Goal: Task Accomplishment & Management: Use online tool/utility

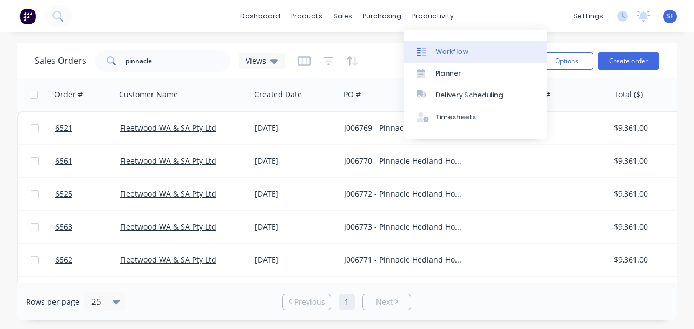
click at [449, 44] on link "Workflow" at bounding box center [474, 52] width 143 height 22
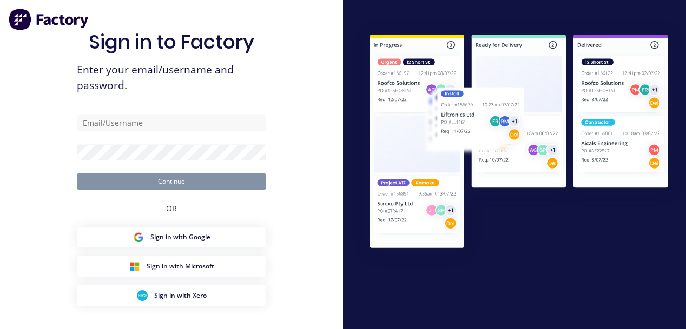
type input "[EMAIL_ADDRESS][DOMAIN_NAME]"
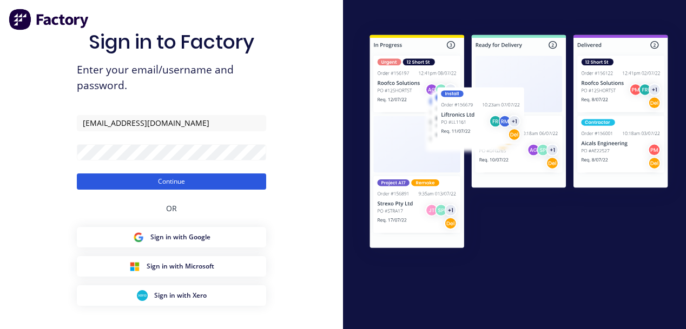
click at [175, 180] on button "Continue" at bounding box center [171, 182] width 189 height 16
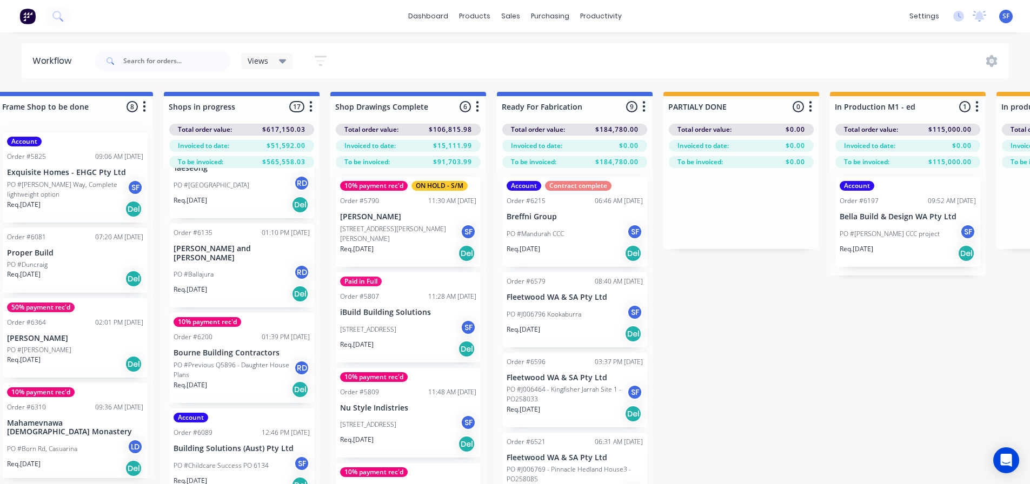
scroll to position [54, 0]
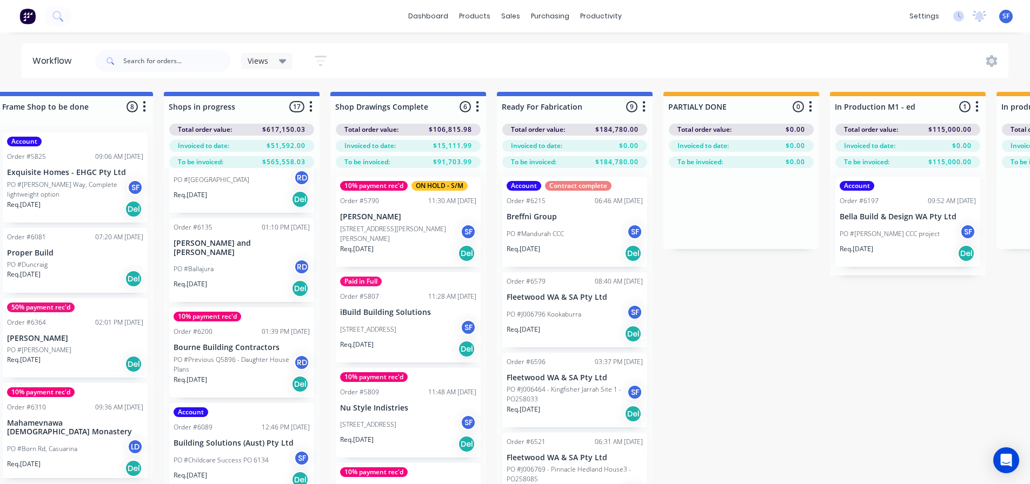
click at [396, 329] on p "[STREET_ADDRESS]" at bounding box center [368, 330] width 56 height 10
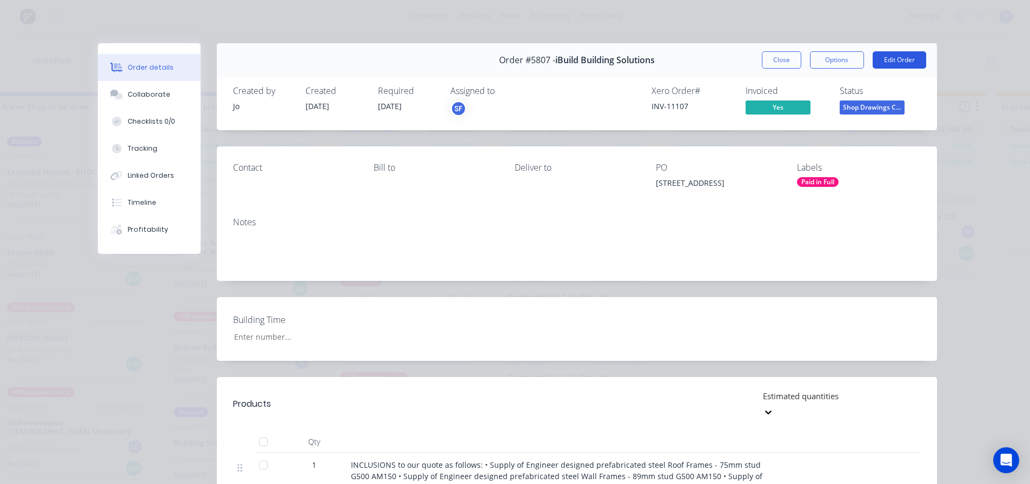
click at [693, 62] on button "Edit Order" at bounding box center [900, 59] width 54 height 17
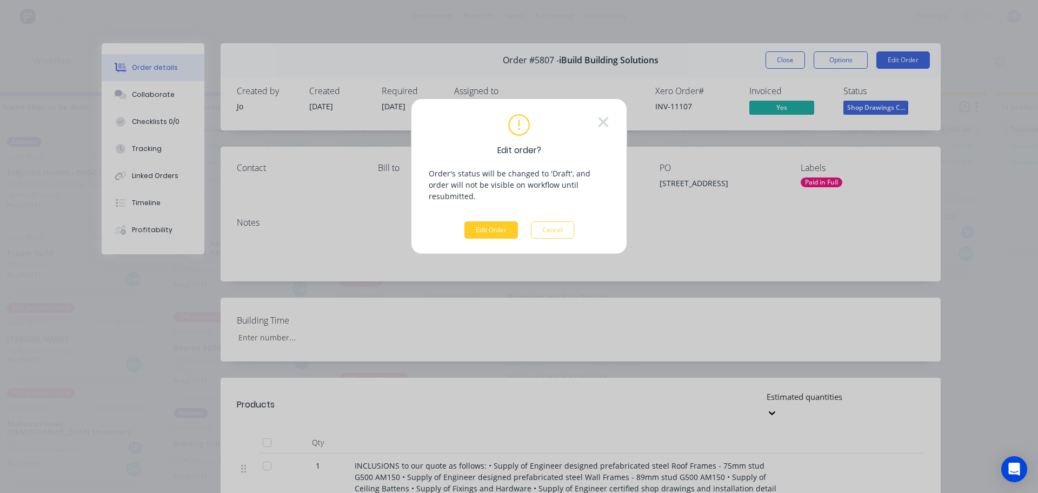
click at [482, 221] on button "Edit Order" at bounding box center [491, 229] width 54 height 17
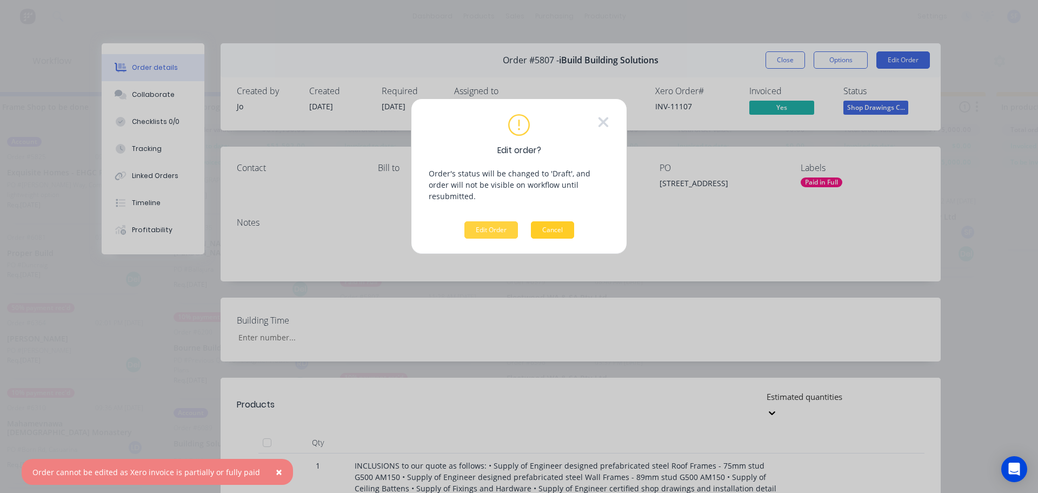
click at [555, 221] on button "Cancel" at bounding box center [552, 229] width 43 height 17
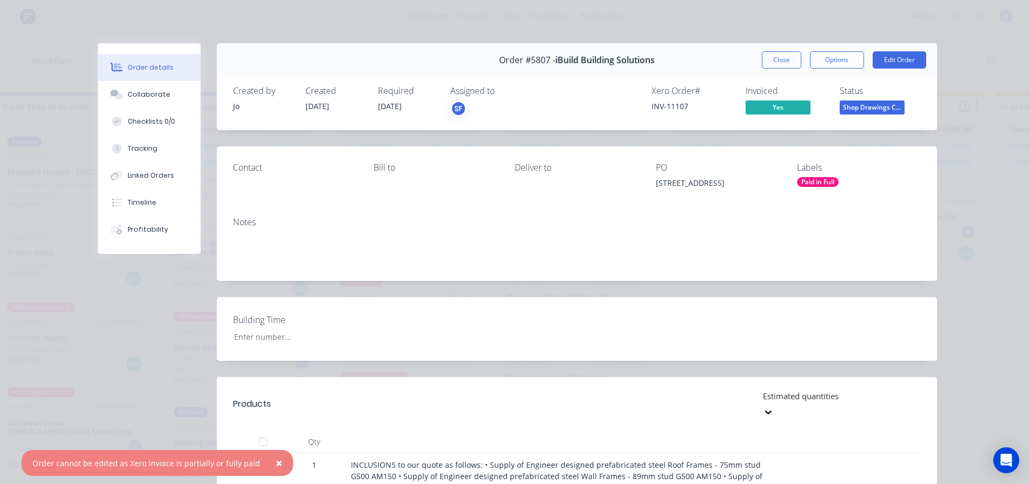
click at [397, 105] on span "[DATE]" at bounding box center [390, 106] width 24 height 10
click at [693, 66] on button "Options" at bounding box center [837, 59] width 54 height 17
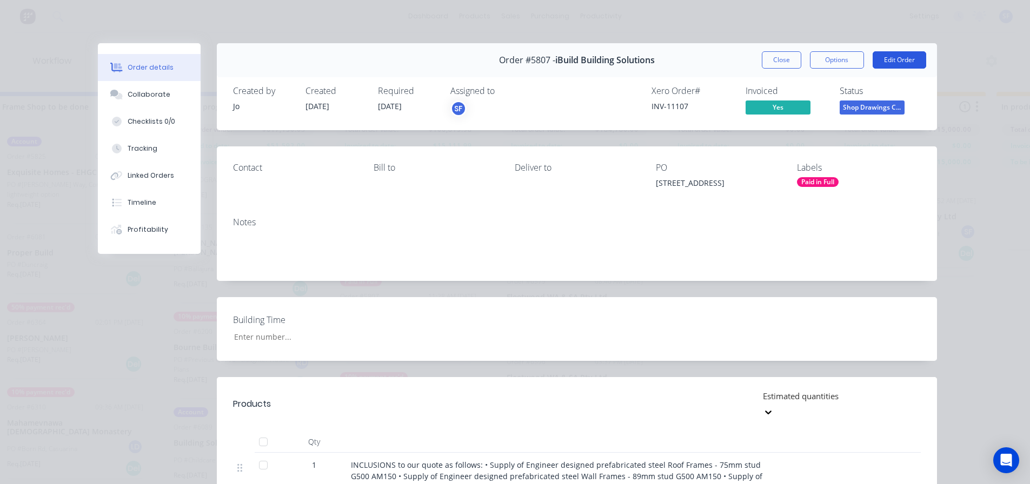
click at [693, 63] on button "Edit Order" at bounding box center [900, 59] width 54 height 17
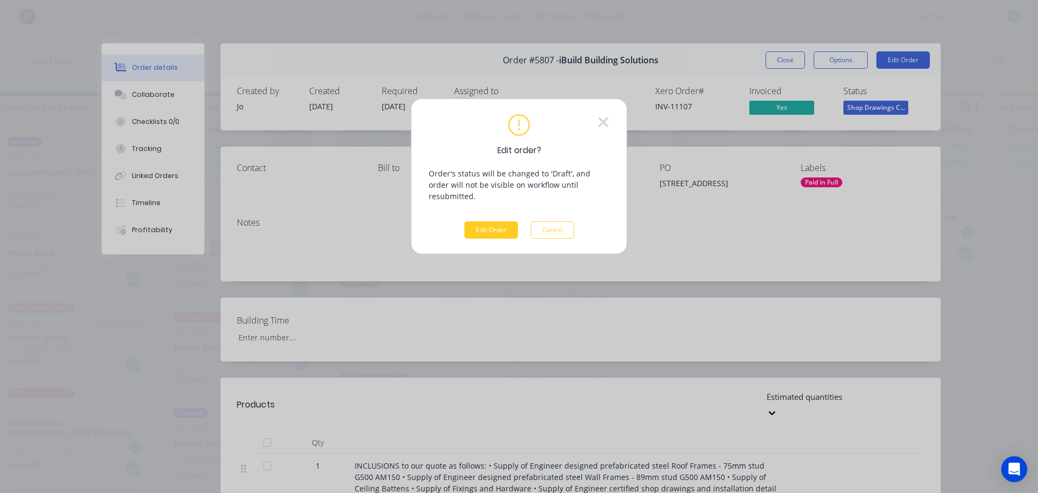
click at [504, 221] on button "Edit Order" at bounding box center [491, 229] width 54 height 17
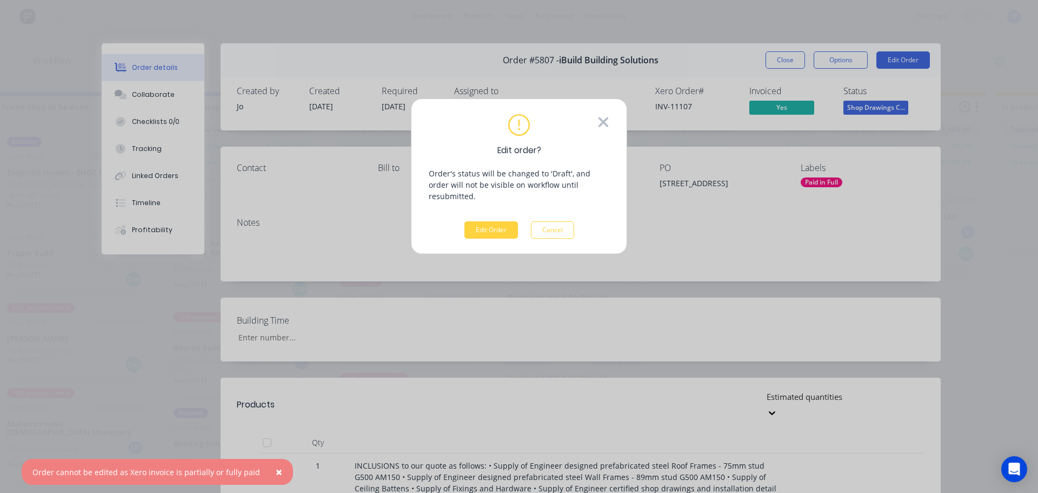
click at [605, 124] on icon at bounding box center [603, 122] width 10 height 10
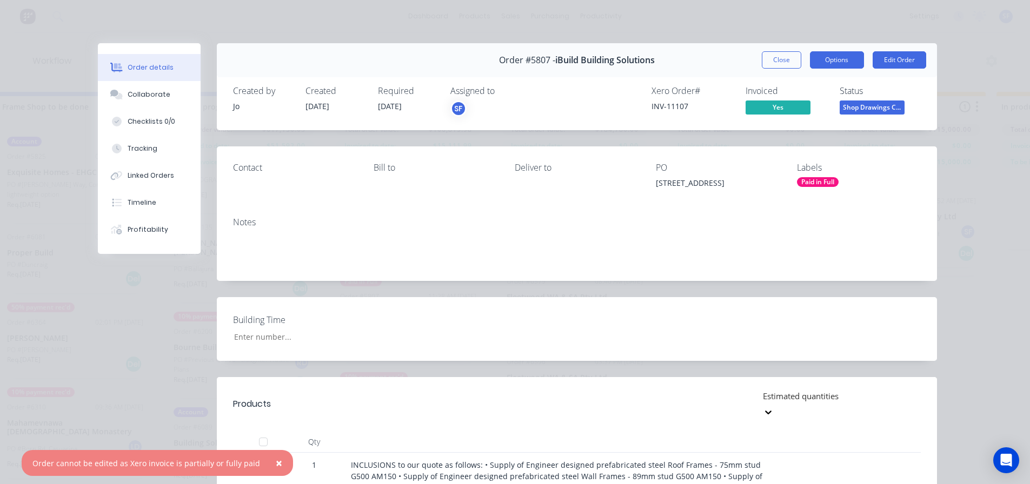
click at [693, 60] on button "Options" at bounding box center [837, 59] width 54 height 17
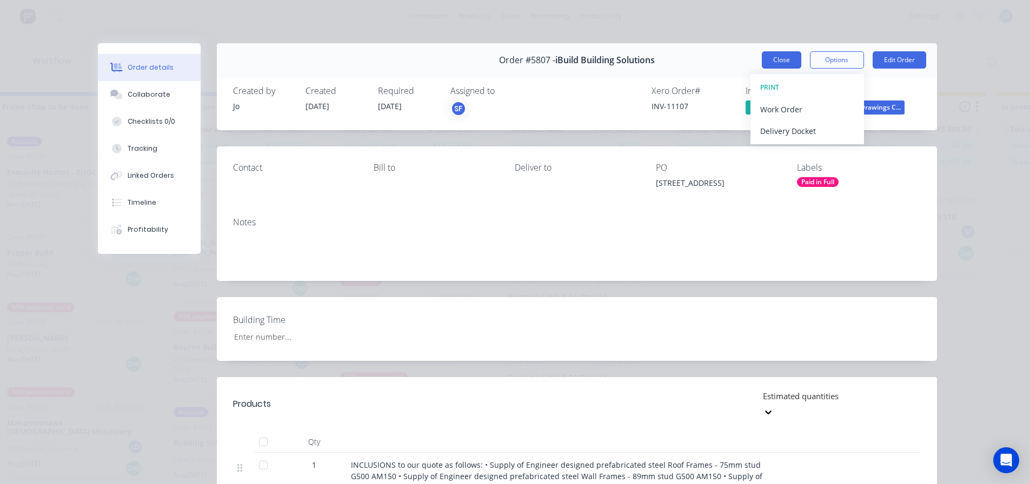
click at [693, 66] on button "Close" at bounding box center [781, 59] width 39 height 17
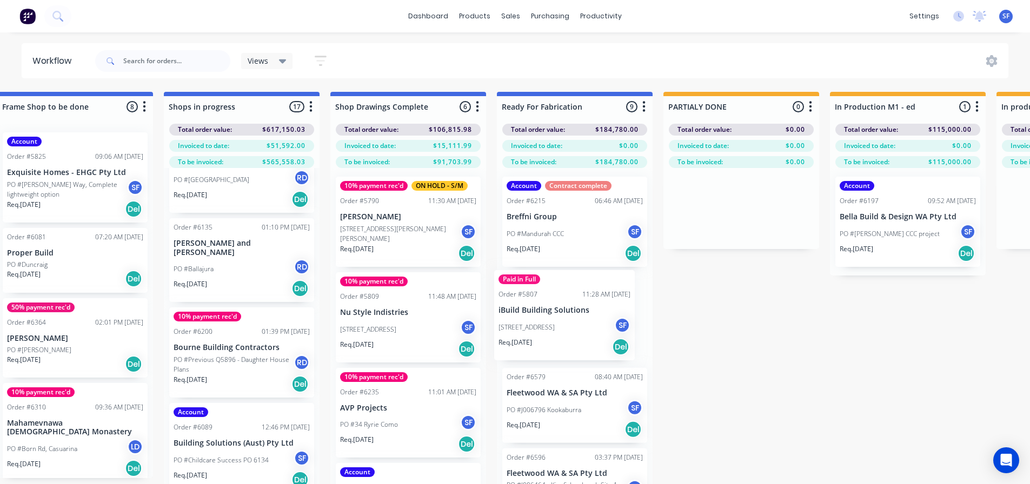
drag, startPoint x: 365, startPoint y: 330, endPoint x: 527, endPoint y: 328, distance: 161.1
click at [527, 328] on div "Submitted 4 Status colour #273444 hex #273444 Save Cancel Summaries Total order…" at bounding box center [339, 307] width 2744 height 431
click at [573, 329] on div "[STREET_ADDRESS]" at bounding box center [575, 330] width 136 height 21
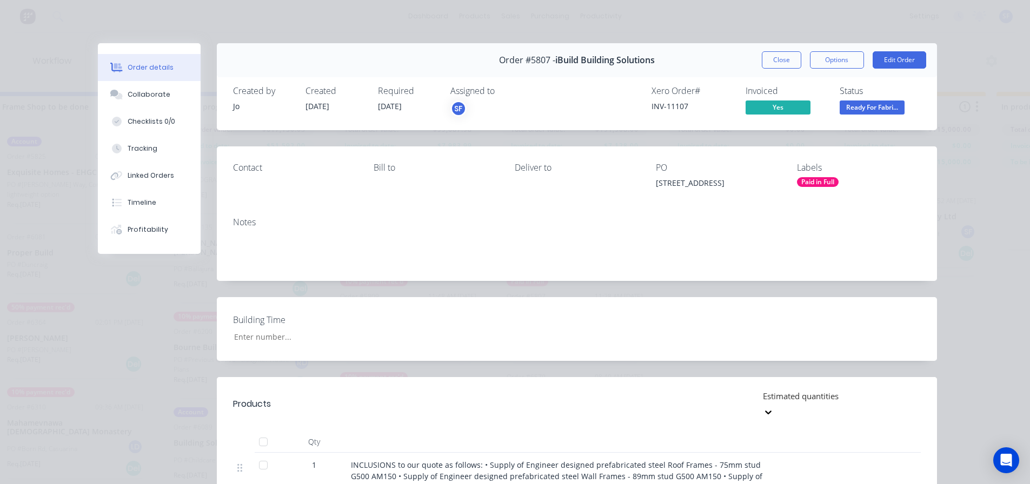
click at [693, 181] on div "Paid in Full" at bounding box center [818, 182] width 42 height 10
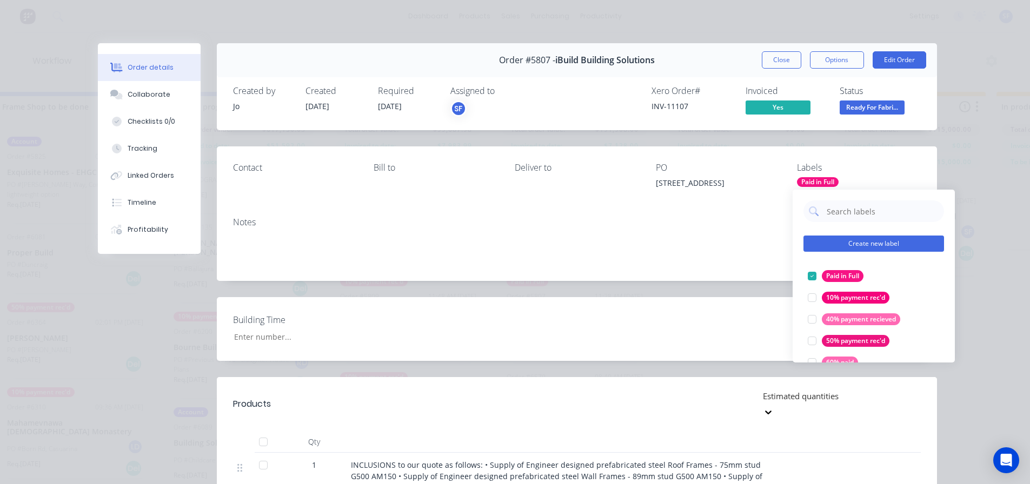
click at [693, 239] on button "Create new label" at bounding box center [873, 244] width 141 height 16
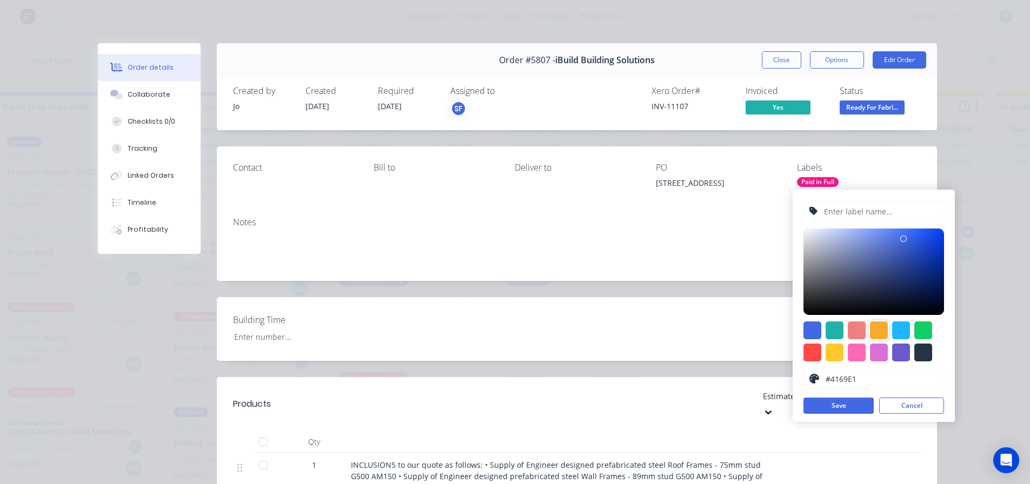
click at [693, 329] on div at bounding box center [879, 331] width 18 height 18
type input "#F6AB2F"
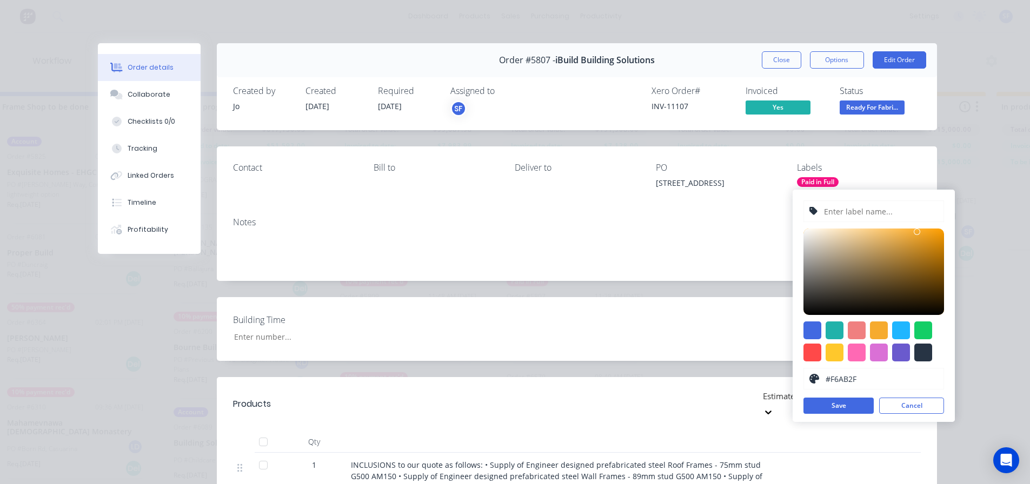
click at [693, 215] on input "text" at bounding box center [880, 211] width 115 height 21
type input "REQUIRED 20/10"
click at [693, 329] on button "Save" at bounding box center [838, 406] width 70 height 16
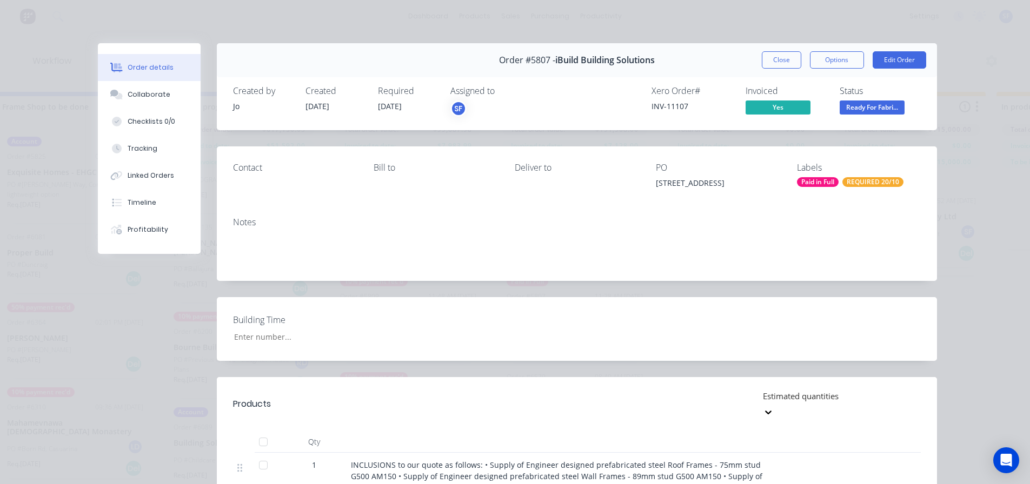
click at [693, 162] on div "Order details Collaborate Checklists 0/0 Tracking Linked Orders Timeline Profit…" at bounding box center [515, 242] width 1030 height 484
click at [693, 60] on button "Close" at bounding box center [781, 59] width 39 height 17
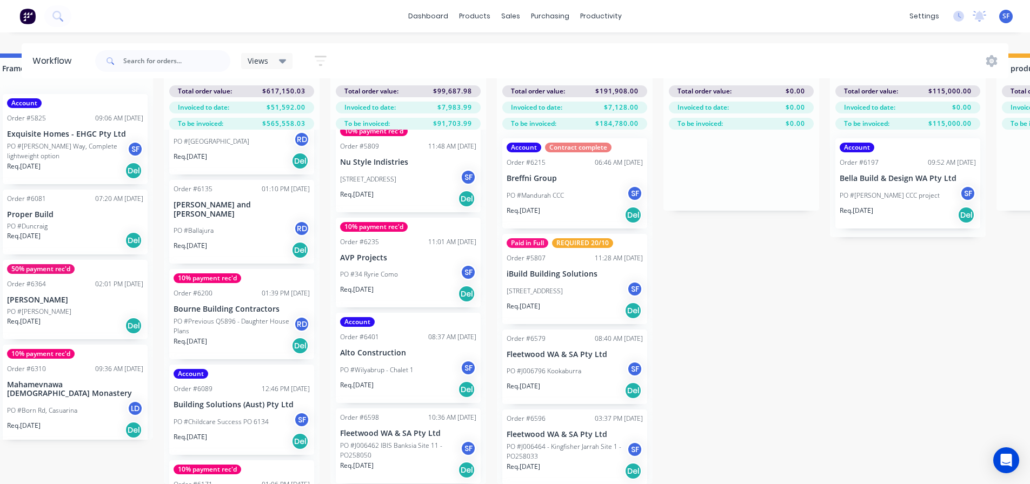
scroll to position [46, 1025]
